Goal: Information Seeking & Learning: Learn about a topic

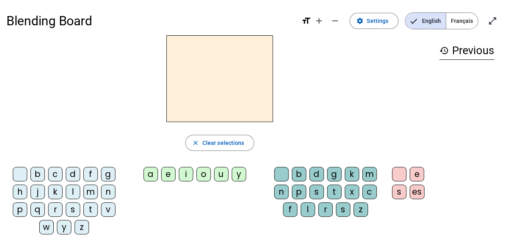
click at [83, 225] on div "z" at bounding box center [82, 227] width 14 height 14
click at [204, 174] on div "o" at bounding box center [203, 174] width 14 height 14
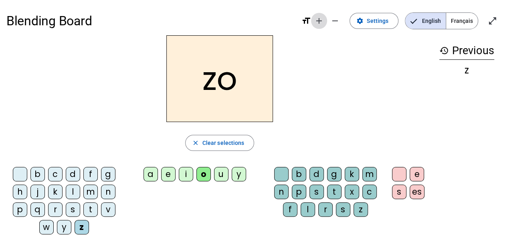
click at [320, 26] on span "Increase font size" at bounding box center [319, 20] width 19 height 19
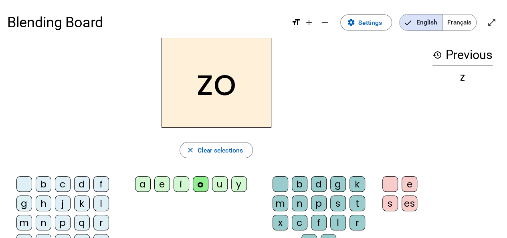
click at [201, 185] on div "o" at bounding box center [201, 184] width 16 height 16
click at [236, 87] on h2 "zo" at bounding box center [217, 83] width 110 height 90
click at [372, 24] on span "Settings" at bounding box center [370, 22] width 24 height 11
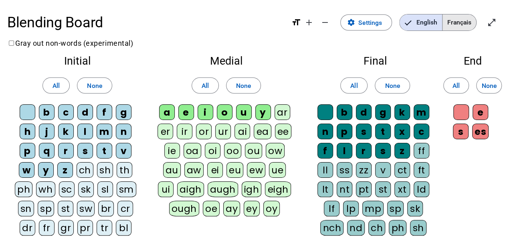
click at [458, 16] on span "Français" at bounding box center [460, 22] width 34 height 16
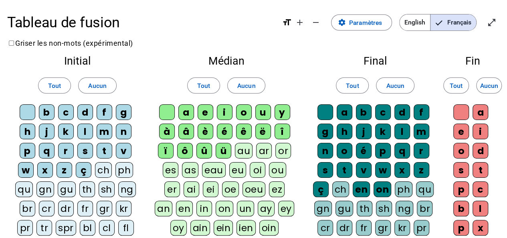
click at [225, 129] on div "é" at bounding box center [225, 132] width 16 height 16
click at [362, 150] on div "é" at bounding box center [364, 151] width 16 height 16
click at [343, 116] on div "a" at bounding box center [345, 112] width 16 height 16
click at [348, 150] on div "o" at bounding box center [345, 151] width 16 height 16
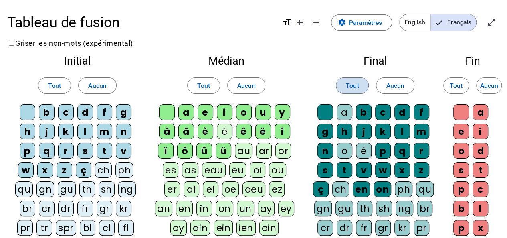
click at [359, 85] on span at bounding box center [352, 85] width 32 height 19
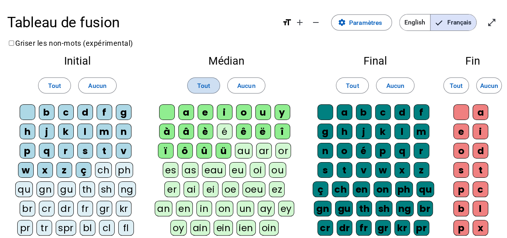
click at [203, 90] on span "Tout" at bounding box center [203, 85] width 13 height 11
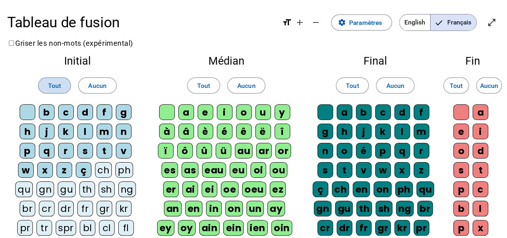
click at [59, 84] on span "Tout" at bounding box center [54, 85] width 13 height 11
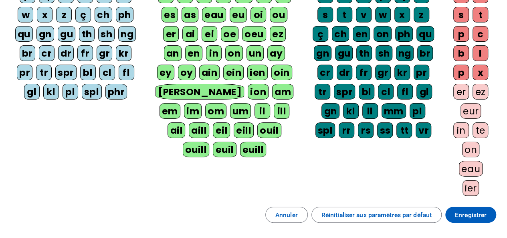
scroll to position [231, 0]
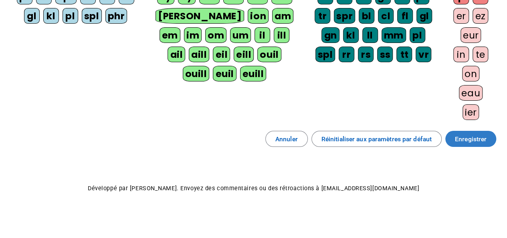
click at [468, 142] on span at bounding box center [470, 138] width 51 height 19
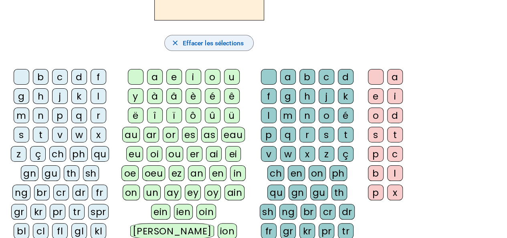
scroll to position [107, 0]
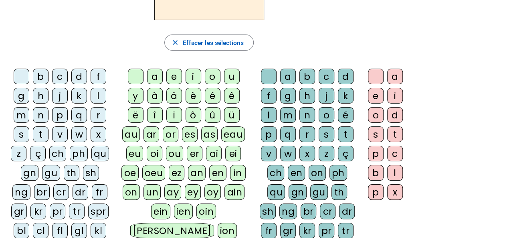
click at [18, 154] on div "z" at bounding box center [19, 154] width 16 height 16
click at [210, 78] on div "o" at bounding box center [213, 77] width 16 height 16
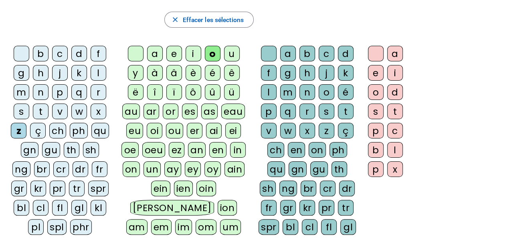
scroll to position [115, 0]
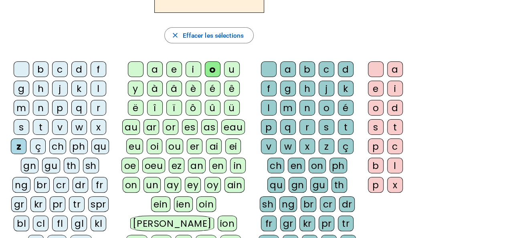
click at [348, 108] on div "é" at bounding box center [346, 108] width 16 height 16
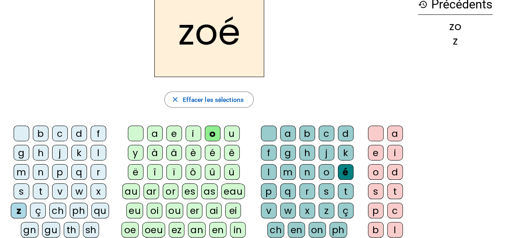
scroll to position [45, 0]
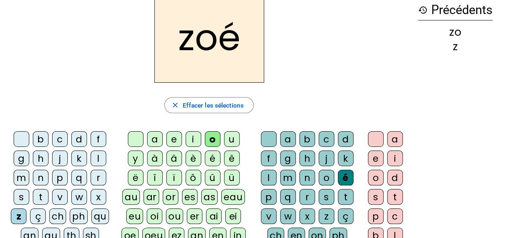
click at [40, 177] on div "n" at bounding box center [41, 178] width 16 height 16
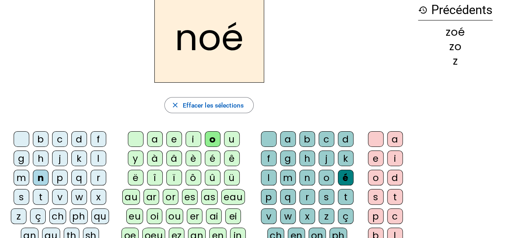
click at [290, 133] on div "a" at bounding box center [288, 139] width 16 height 16
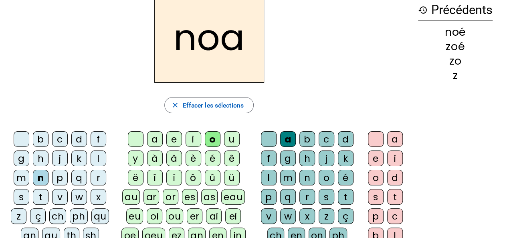
click at [37, 143] on div "b" at bounding box center [41, 139] width 16 height 16
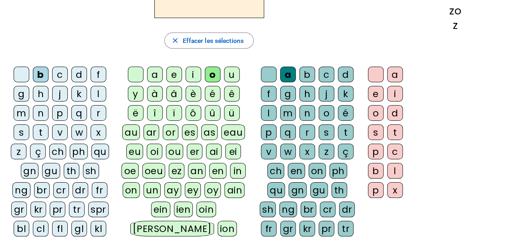
scroll to position [110, 0]
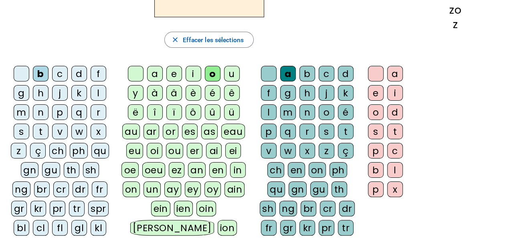
click at [29, 220] on div "bl" at bounding box center [22, 228] width 16 height 16
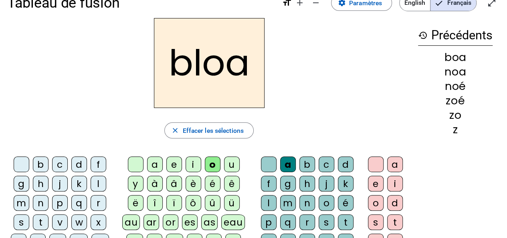
scroll to position [16, 0]
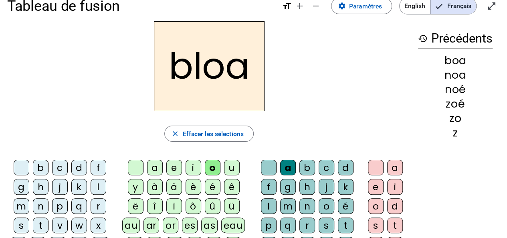
click at [155, 168] on div "a" at bounding box center [155, 168] width 16 height 16
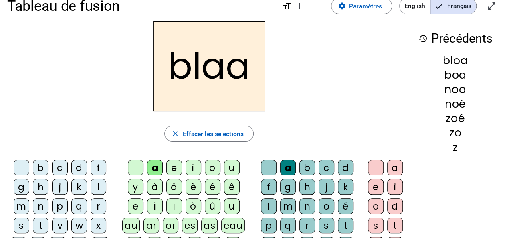
click at [372, 171] on div at bounding box center [376, 168] width 16 height 16
click at [262, 168] on div at bounding box center [269, 168] width 16 height 16
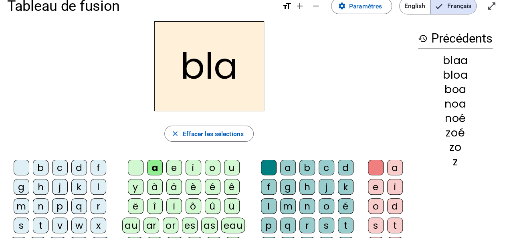
click at [350, 203] on div "é" at bounding box center [346, 206] width 16 height 16
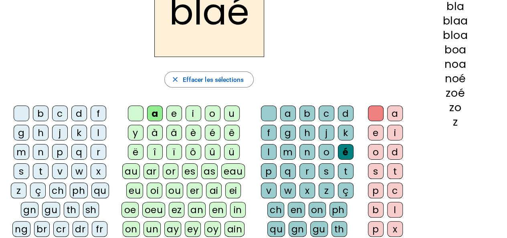
scroll to position [34, 0]
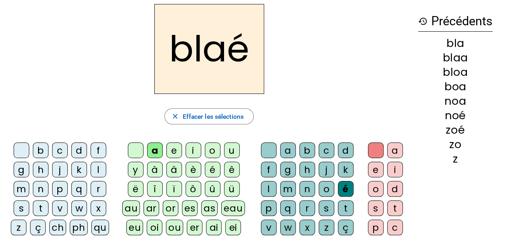
click at [270, 151] on div at bounding box center [269, 150] width 16 height 16
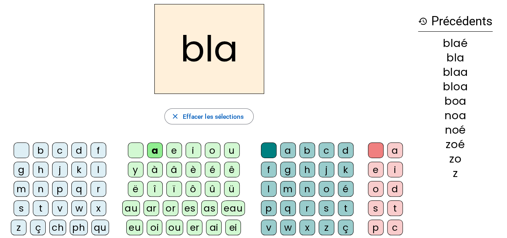
click at [270, 151] on div at bounding box center [269, 150] width 16 height 16
click at [212, 162] on div "é" at bounding box center [213, 170] width 16 height 16
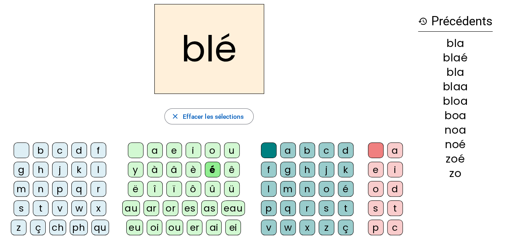
click at [56, 150] on div "c" at bounding box center [60, 150] width 16 height 16
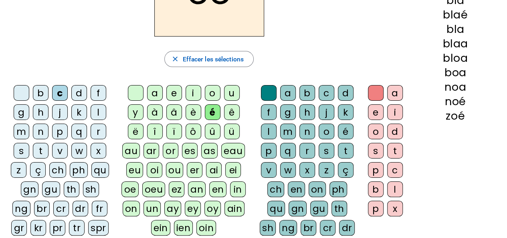
scroll to position [117, 0]
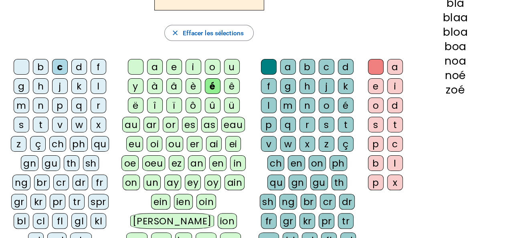
click at [29, 213] on div "bl" at bounding box center [22, 221] width 16 height 16
click at [33, 216] on div "cl" at bounding box center [41, 221] width 16 height 16
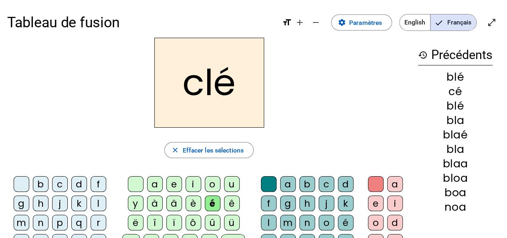
scroll to position [20, 0]
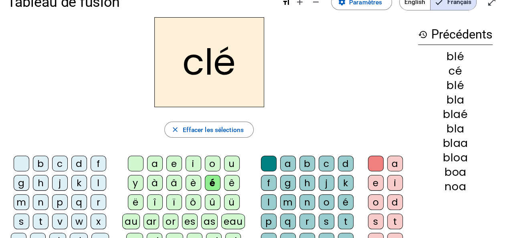
click at [331, 202] on div "o" at bounding box center [327, 202] width 16 height 16
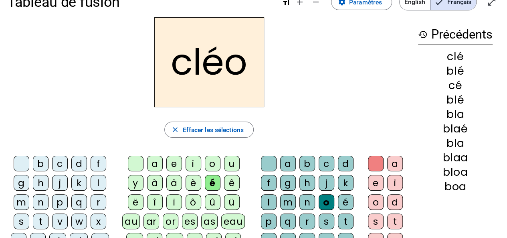
click at [97, 183] on div "l" at bounding box center [99, 183] width 16 height 16
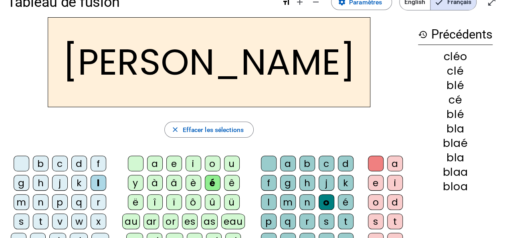
click at [290, 159] on div "a" at bounding box center [288, 164] width 16 height 16
